Goal: Information Seeking & Learning: Find specific fact

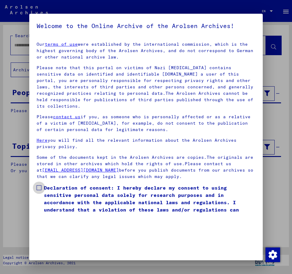
click at [41, 185] on span at bounding box center [39, 187] width 5 height 5
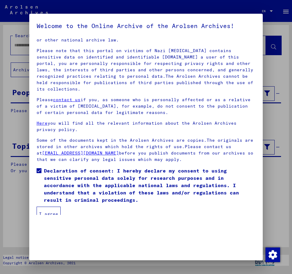
click at [50, 208] on button "I agree" at bounding box center [49, 214] width 24 height 15
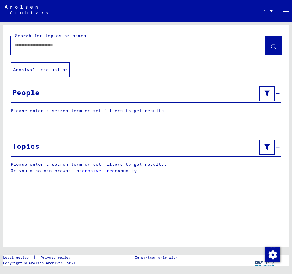
click at [22, 47] on input "text" at bounding box center [132, 45] width 237 height 6
type input "**********"
click at [270, 43] on button at bounding box center [274, 45] width 16 height 19
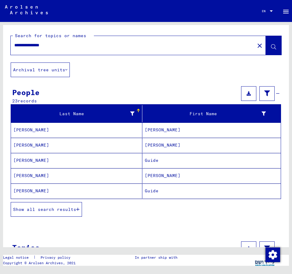
click at [57, 210] on span "Show all search results" at bounding box center [44, 209] width 63 height 5
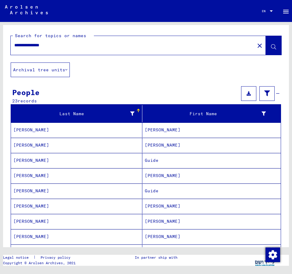
click at [155, 205] on mat-cell "[PERSON_NAME]" at bounding box center [211, 206] width 138 height 15
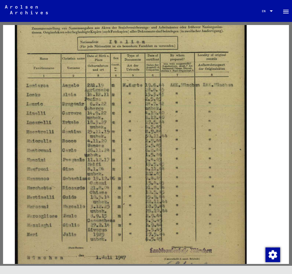
scroll to position [165, 0]
